Goal: Task Accomplishment & Management: Use online tool/utility

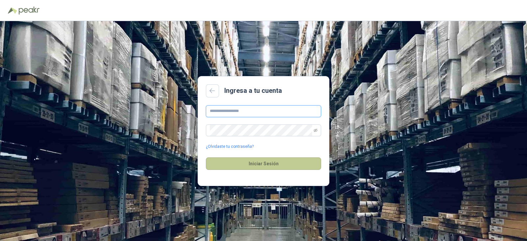
type input "**********"
click at [246, 161] on button "Iniciar Sesión" at bounding box center [263, 163] width 115 height 13
click at [275, 161] on button "Iniciar Sesión" at bounding box center [263, 163] width 115 height 13
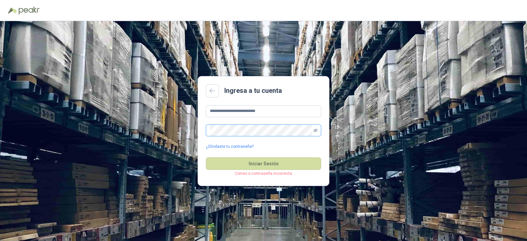
click at [316, 129] on icon "eye-invisible" at bounding box center [315, 130] width 4 height 4
click at [232, 157] on button "Iniciar Sesión" at bounding box center [263, 163] width 115 height 13
click at [230, 160] on button "Iniciar Sesión" at bounding box center [263, 163] width 115 height 13
click at [210, 110] on input "**********" at bounding box center [263, 111] width 115 height 12
click at [270, 161] on button "Iniciar Sesión" at bounding box center [263, 163] width 115 height 13
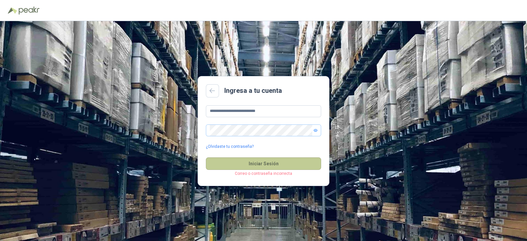
click at [269, 160] on button "Iniciar Sesión" at bounding box center [263, 163] width 115 height 13
click at [214, 90] on icon at bounding box center [212, 90] width 6 height 5
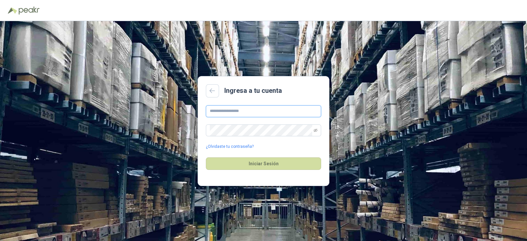
type input "**********"
click at [278, 116] on input "**********" at bounding box center [263, 111] width 115 height 12
click at [270, 162] on button "Iniciar Sesión" at bounding box center [263, 163] width 115 height 13
click at [240, 146] on link "¿Olvidaste tu contraseña?" at bounding box center [230, 147] width 48 height 6
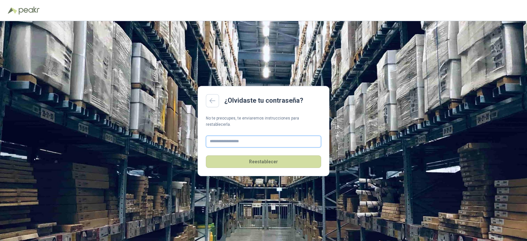
click at [250, 136] on input "text" at bounding box center [263, 142] width 115 height 12
type input "**********"
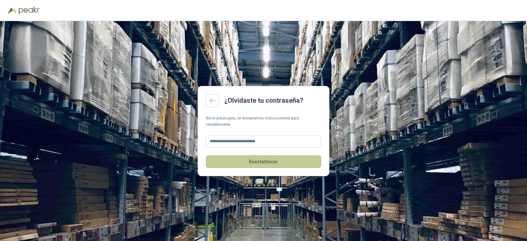
click at [275, 157] on button "Reestablecer" at bounding box center [263, 161] width 115 height 13
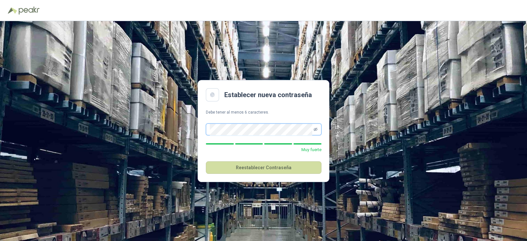
click at [315, 129] on icon "eye-invisible" at bounding box center [315, 129] width 4 height 3
click at [238, 165] on button "Reestablecer Contraseña" at bounding box center [264, 167] width 116 height 13
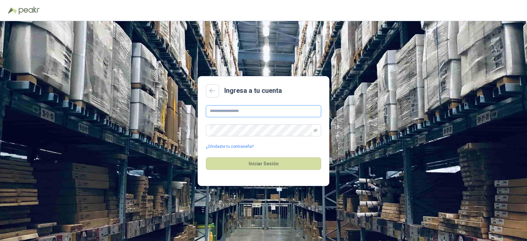
type input "**********"
click at [249, 111] on input "**********" at bounding box center [263, 111] width 115 height 12
click at [232, 160] on button "Iniciar Sesión" at bounding box center [263, 163] width 115 height 13
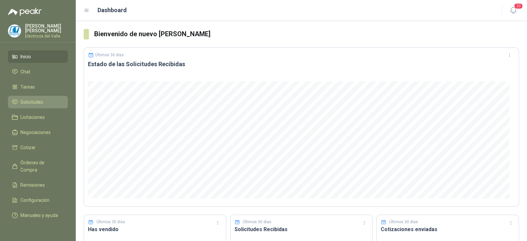
click at [32, 101] on span "Solicitudes" at bounding box center [31, 101] width 23 height 7
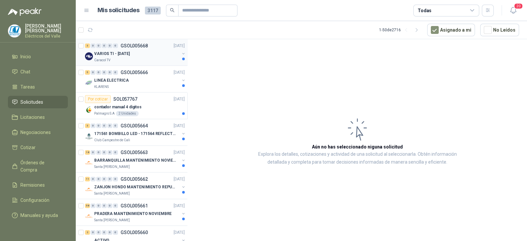
click at [136, 57] on div "VARIOS TI - SEPT 2025" at bounding box center [136, 54] width 85 height 8
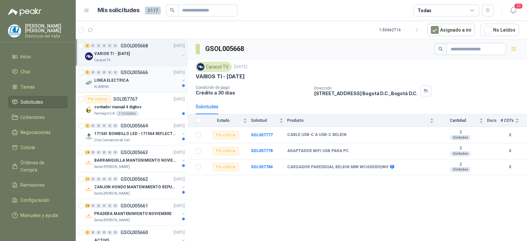
click at [138, 76] on div "LINEA ELECTRICA" at bounding box center [136, 80] width 85 height 8
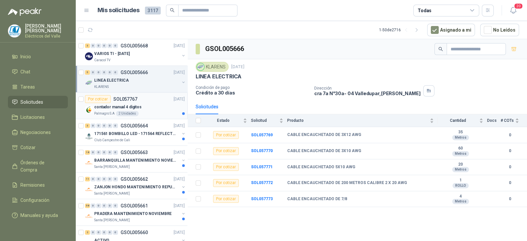
click at [137, 102] on div "Por cotizar SOL057767 26/09/25 contador manual 4 digitos Palmagro S.A 2 Unidades" at bounding box center [135, 105] width 100 height 21
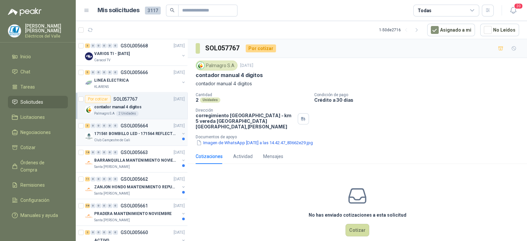
click at [141, 134] on p "171561 BOMBILLO LED - 171564 REFLECTOR 50W" at bounding box center [135, 134] width 82 height 6
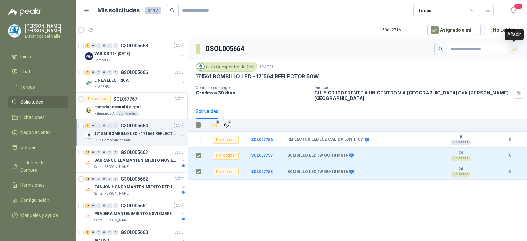
click at [515, 50] on icon "button" at bounding box center [514, 49] width 6 height 6
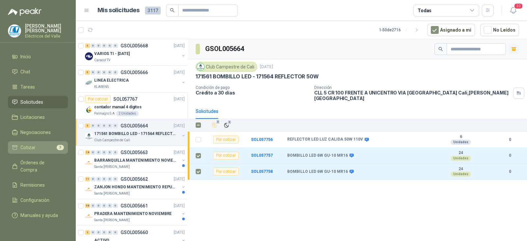
click at [57, 145] on div "3" at bounding box center [60, 147] width 7 height 5
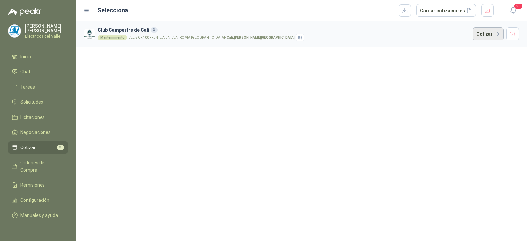
click at [489, 34] on button "Cotizar" at bounding box center [487, 33] width 31 height 13
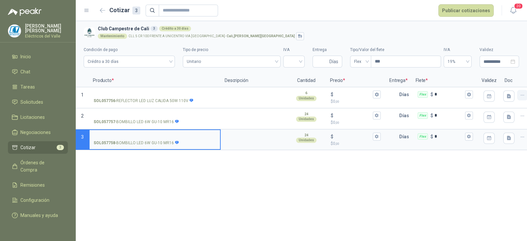
click at [520, 94] on icon "button" at bounding box center [523, 96] width 6 height 6
click at [507, 81] on button "Eliminar cotización" at bounding box center [499, 79] width 50 height 11
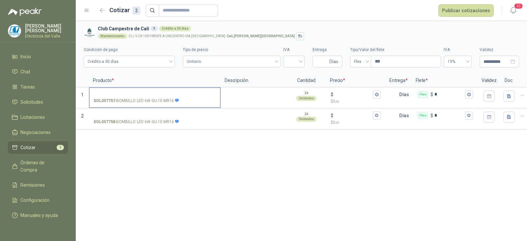
click at [187, 93] on input "SOL057757 - BOMBILLO LED 6W GU-10 MR16" at bounding box center [154, 94] width 122 height 5
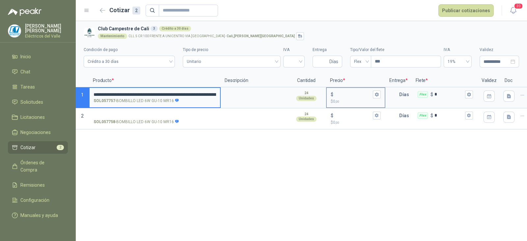
click at [347, 95] on input "$ $ 0 ,00" at bounding box center [352, 94] width 37 height 5
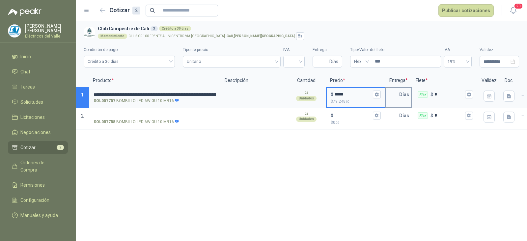
type input "*****"
click at [388, 95] on input "text" at bounding box center [392, 94] width 13 height 13
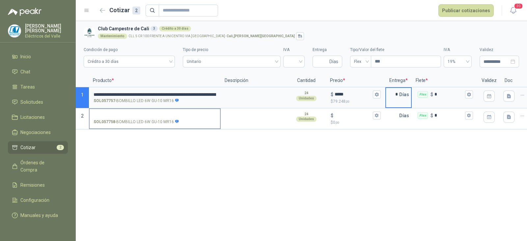
type input "*"
click at [160, 113] on input "SOL057758 - BOMBILLO LED 6W GU-10 MR16" at bounding box center [154, 115] width 122 height 5
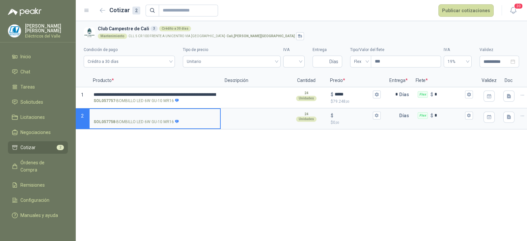
click at [152, 118] on label "SOL057758 - BOMBILLO LED 6W GU-10 MR16" at bounding box center [155, 118] width 130 height 19
click at [152, 118] on input "SOL057758 - BOMBILLO LED 6W GU-10 MR16" at bounding box center [154, 115] width 122 height 5
click at [144, 113] on input "SOL057758 - BOMBILLO LED 6W GU-10 MR16" at bounding box center [154, 115] width 122 height 5
click at [344, 111] on div "$ $ 0 ,00" at bounding box center [356, 118] width 58 height 19
click at [344, 113] on input "$ $ 0 ,00" at bounding box center [352, 115] width 37 height 5
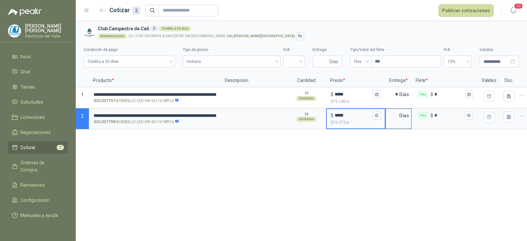
type input "*****"
click at [390, 116] on input "text" at bounding box center [392, 115] width 13 height 13
type input "*"
click at [294, 57] on input "search" at bounding box center [293, 61] width 13 height 10
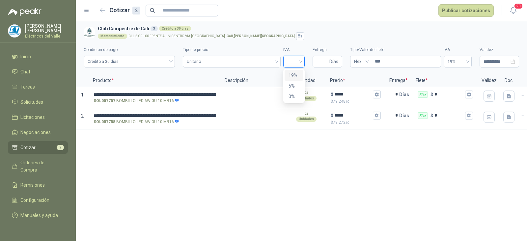
click at [295, 72] on div "19%" at bounding box center [293, 75] width 11 height 7
click at [323, 60] on input "Entrega" at bounding box center [322, 61] width 12 height 11
click at [363, 27] on h3 "Club Campestre de Cali 3 Crédito a 30 días" at bounding box center [307, 28] width 418 height 7
click at [471, 9] on button "Publicar cotizaciones" at bounding box center [465, 10] width 55 height 13
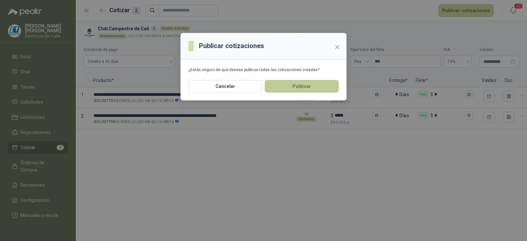
click at [301, 84] on button "Publicar" at bounding box center [302, 86] width 74 height 13
